Goal: Task Accomplishment & Management: Complete application form

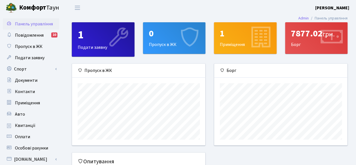
scroll to position [81, 133]
click at [188, 35] on icon at bounding box center [189, 37] width 27 height 27
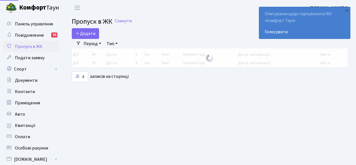
select select "25"
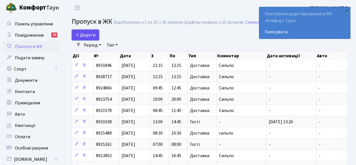
click at [89, 32] on span "Додати" at bounding box center [85, 35] width 20 height 6
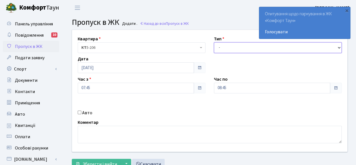
click at [248, 45] on select "- Доставка Таксі Гості Сервіс" at bounding box center [278, 47] width 128 height 11
select select "3"
click at [214, 42] on select "- Доставка Таксі Гості Сервіс" at bounding box center [278, 47] width 128 height 11
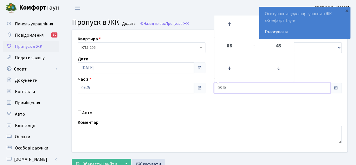
click at [318, 88] on input "08:45" at bounding box center [272, 87] width 116 height 11
click at [232, 24] on icon at bounding box center [229, 23] width 15 height 15
type input "09:45"
click at [242, 91] on input "09:45" at bounding box center [272, 87] width 116 height 11
click at [242, 105] on div "Квартира <b>КТ</b>&nbsp;&nbsp;&nbsp;&nbsp;5-206 КТ 5-206 Тип - Доставка Таксі Г…" at bounding box center [210, 91] width 284 height 122
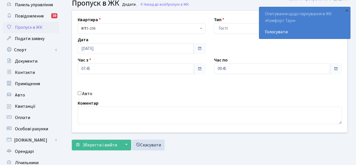
scroll to position [28, 0]
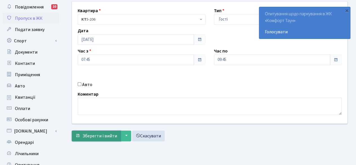
click at [91, 133] on span "Зберегти і вийти" at bounding box center [99, 136] width 35 height 6
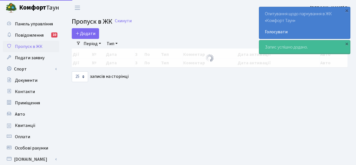
select select "25"
